Goal: Task Accomplishment & Management: Manage account settings

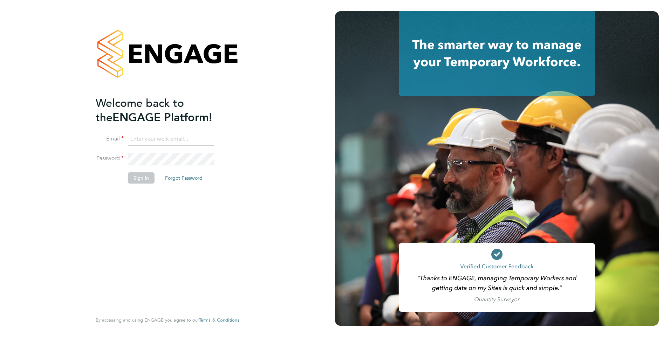
type input "Giuliana.Baldan@ncclondon.ac.uk"
click at [146, 177] on button "Sign In" at bounding box center [141, 177] width 27 height 11
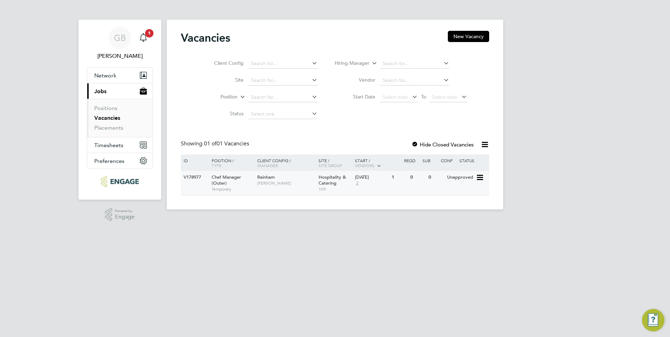
click at [481, 179] on icon at bounding box center [479, 177] width 7 height 8
click at [450, 212] on li "Update Status" at bounding box center [462, 213] width 41 height 10
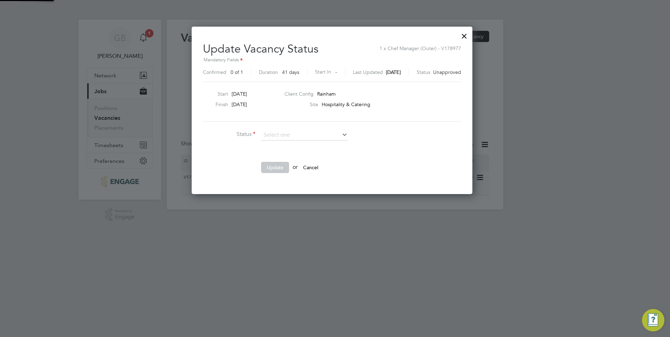
scroll to position [167, 287]
click at [308, 148] on li "Cancelled" at bounding box center [304, 144] width 87 height 9
type input "Cancelled"
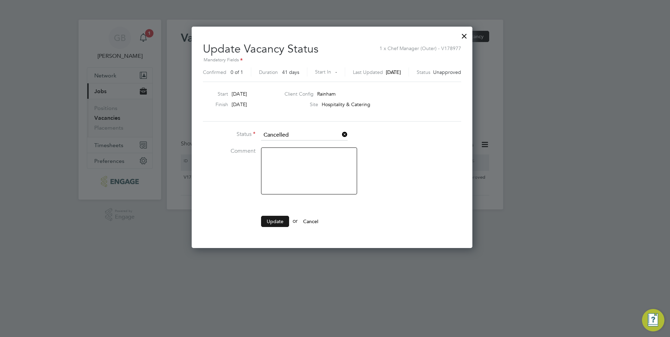
click at [272, 222] on button "Update" at bounding box center [275, 221] width 28 height 11
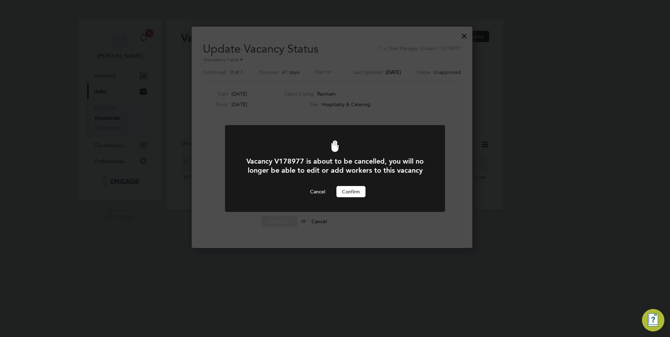
click at [357, 188] on button "Confirm" at bounding box center [350, 191] width 29 height 11
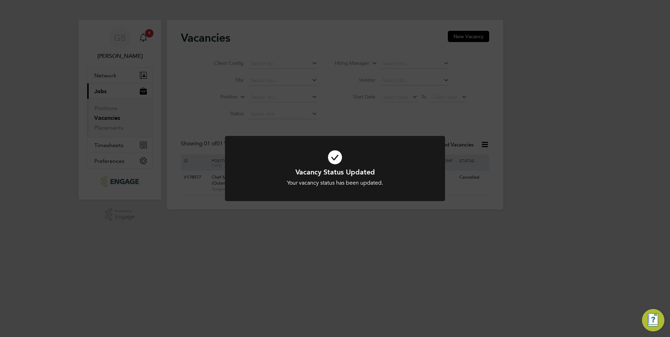
click at [349, 233] on div "Vacancy Status Updated Your vacancy status has been updated. Cancel Okay" at bounding box center [335, 168] width 670 height 337
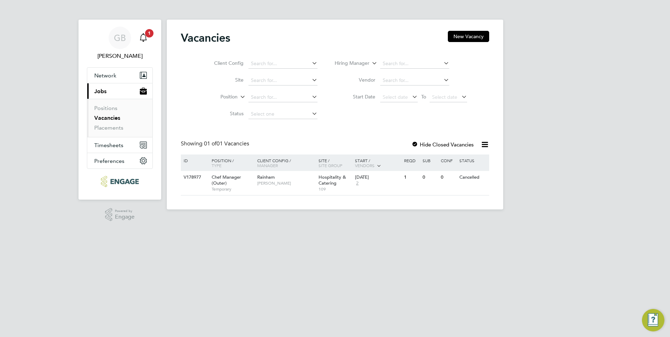
click at [143, 39] on icon "Main navigation" at bounding box center [143, 37] width 8 height 8
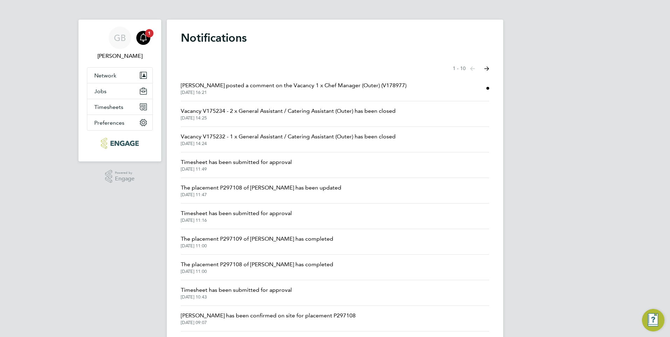
click at [213, 87] on span "[PERSON_NAME] posted a comment on the Vacancy 1 x Chef Manager (Outer) (V178977)" at bounding box center [294, 85] width 226 height 8
